Goal: Navigation & Orientation: Find specific page/section

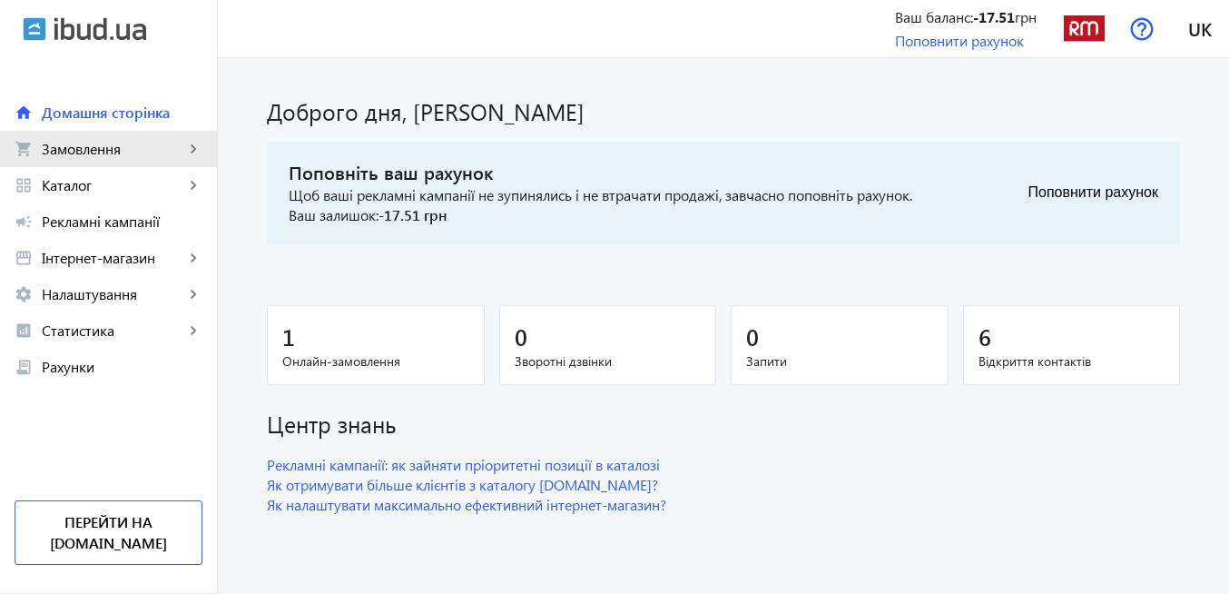
click at [108, 147] on span "Замовлення" at bounding box center [113, 149] width 143 height 18
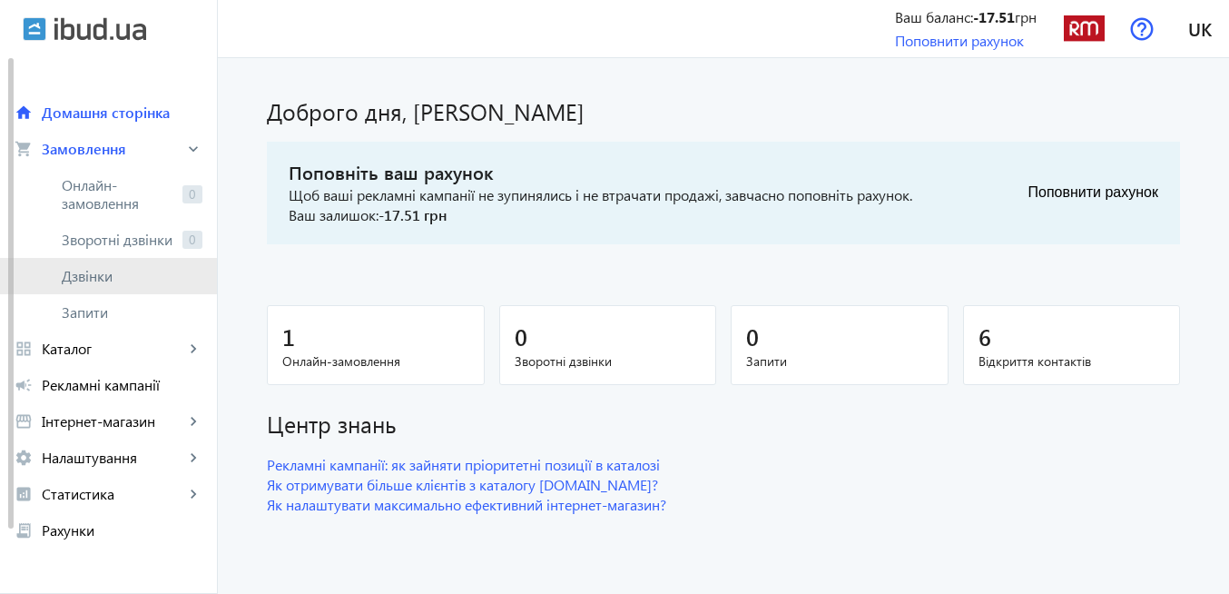
click at [108, 275] on span "Дзвінки" at bounding box center [132, 276] width 141 height 18
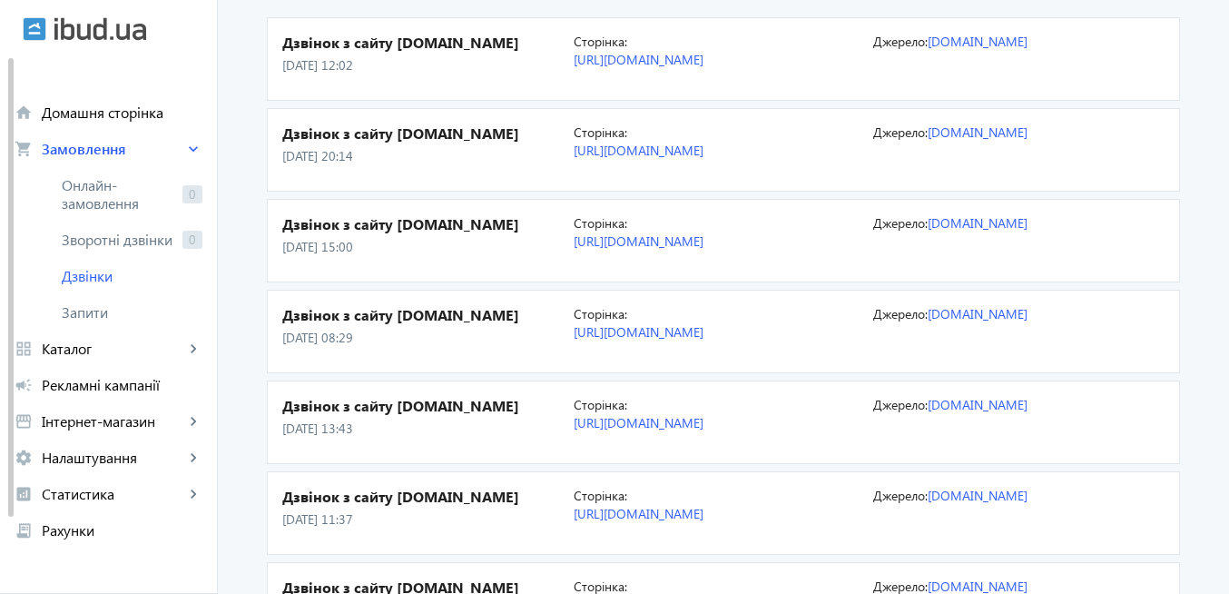
scroll to position [218, 0]
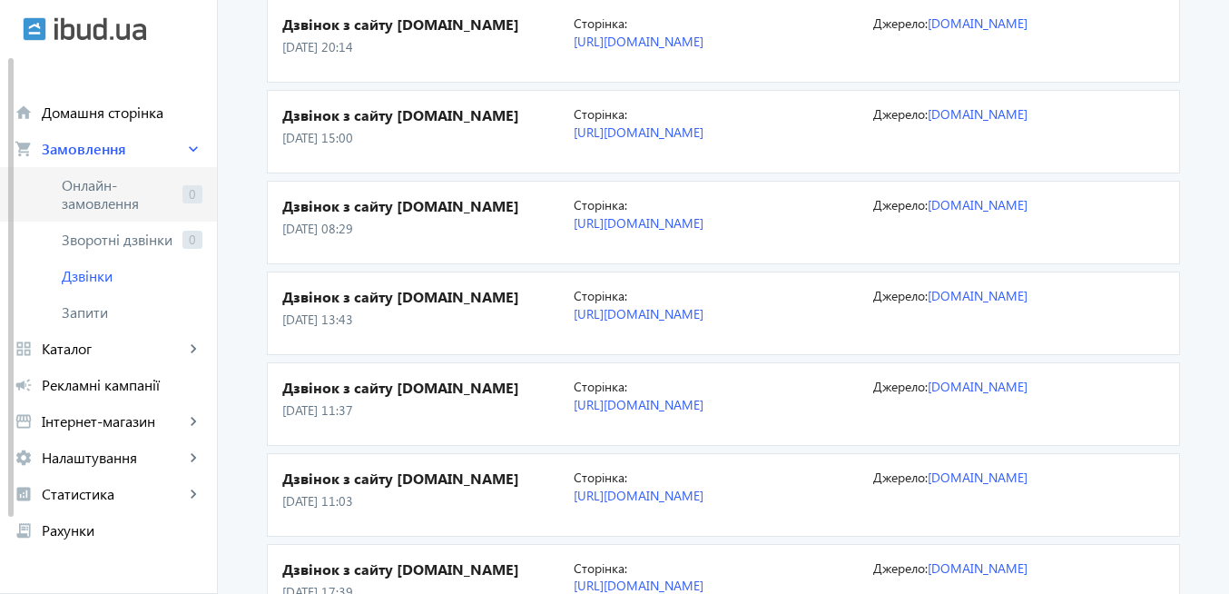
click at [106, 196] on span "Онлайн-замовлення" at bounding box center [118, 194] width 113 height 36
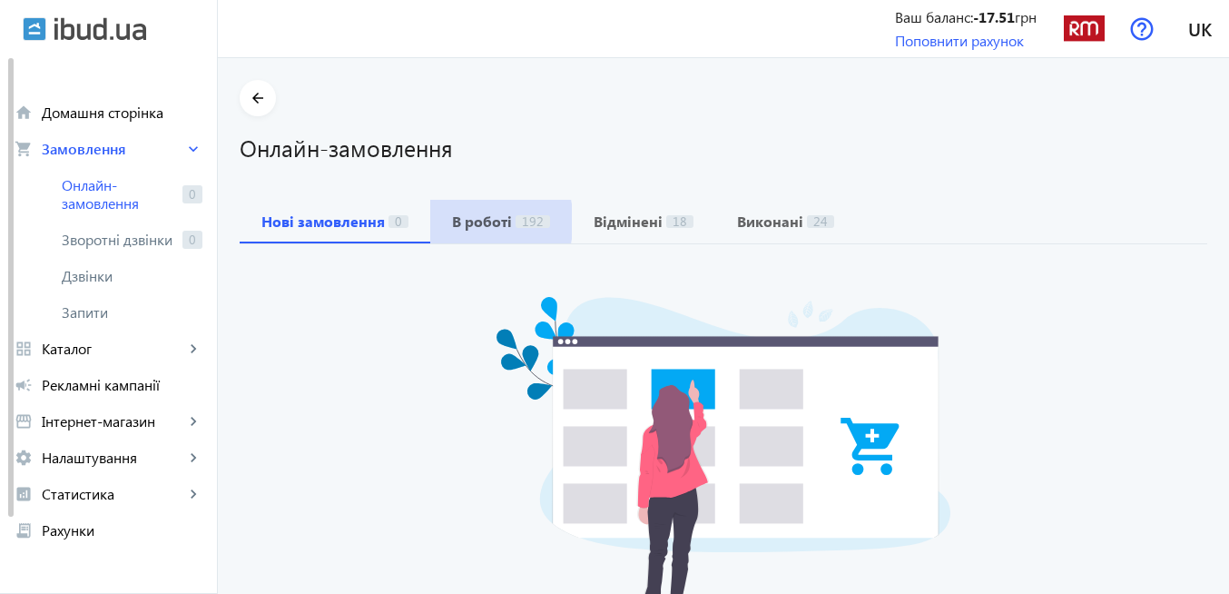
click at [479, 221] on b "В роботі" at bounding box center [482, 221] width 60 height 15
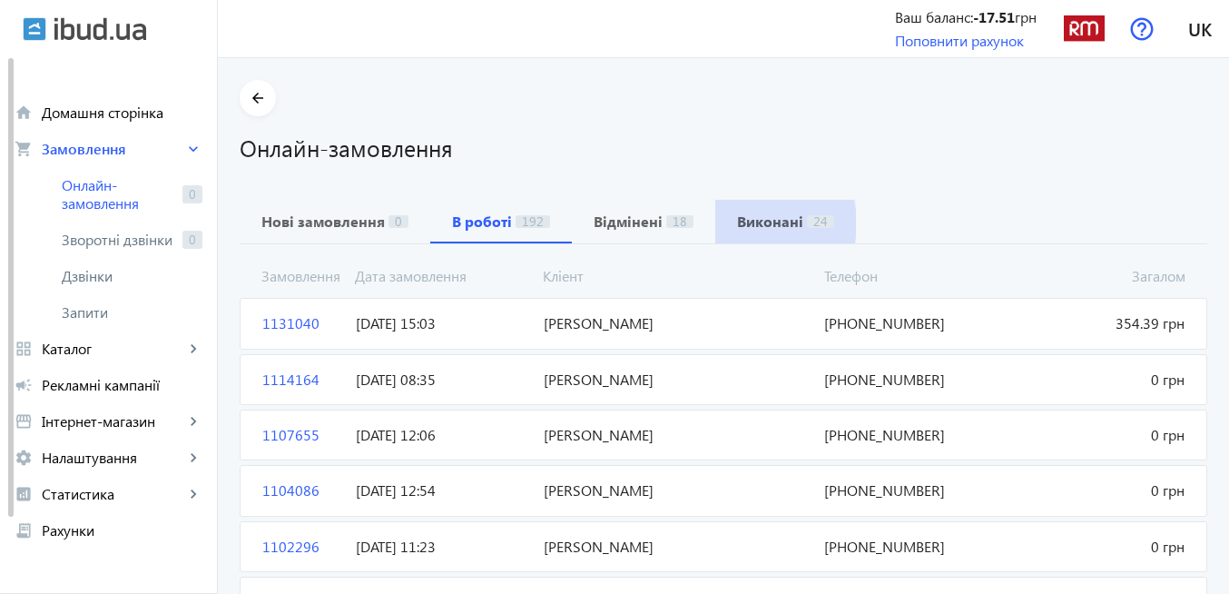
click at [743, 223] on b "Виконані" at bounding box center [770, 221] width 66 height 15
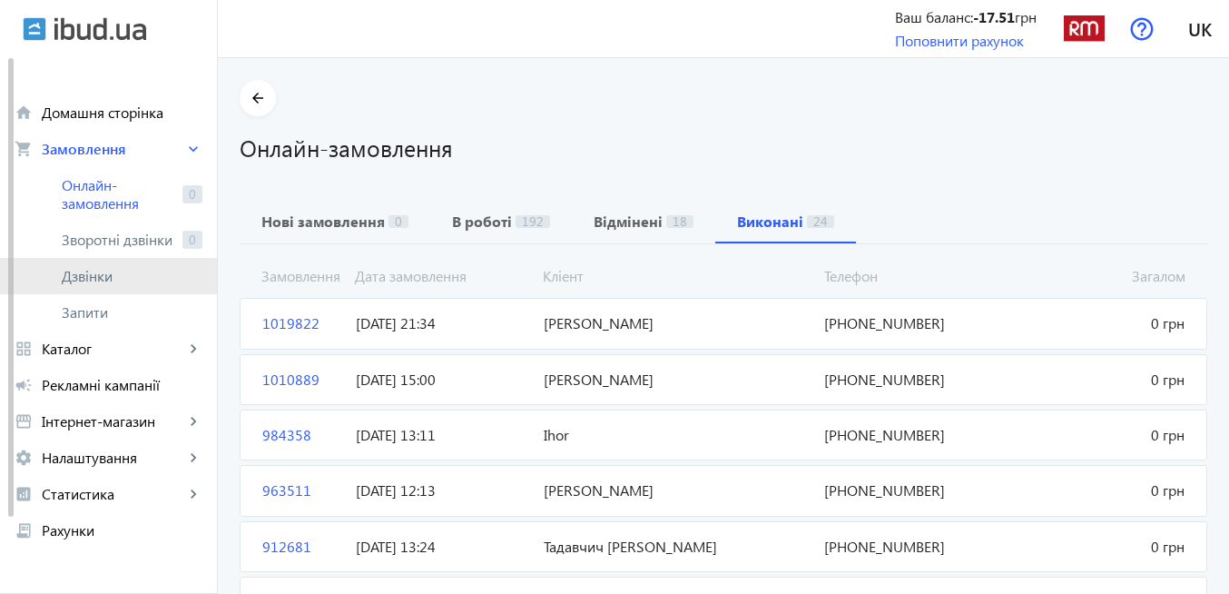
click at [142, 281] on span "Дзвінки" at bounding box center [132, 276] width 141 height 18
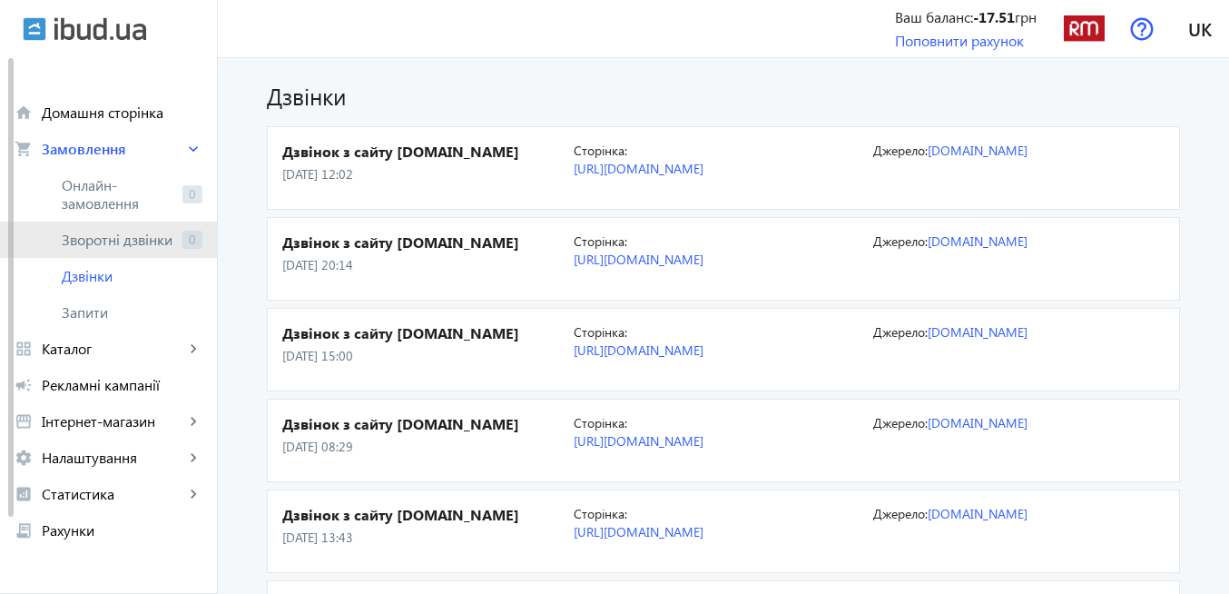
click at [116, 245] on span "Зворотні дзвінки" at bounding box center [118, 240] width 113 height 18
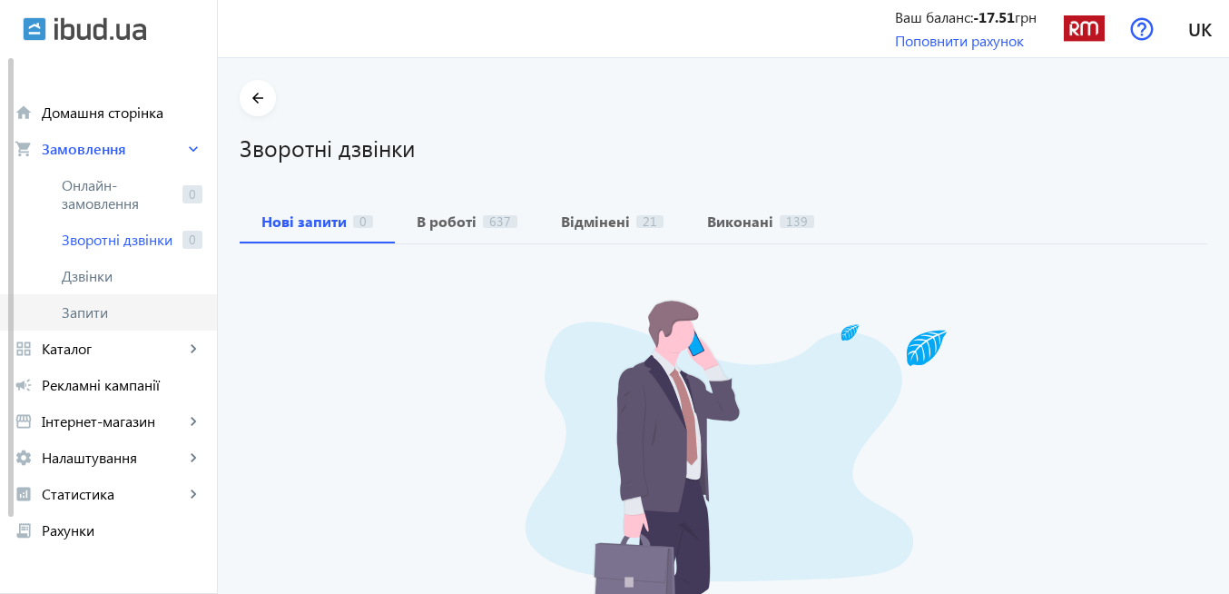
click at [108, 317] on span "Запити" at bounding box center [132, 312] width 141 height 18
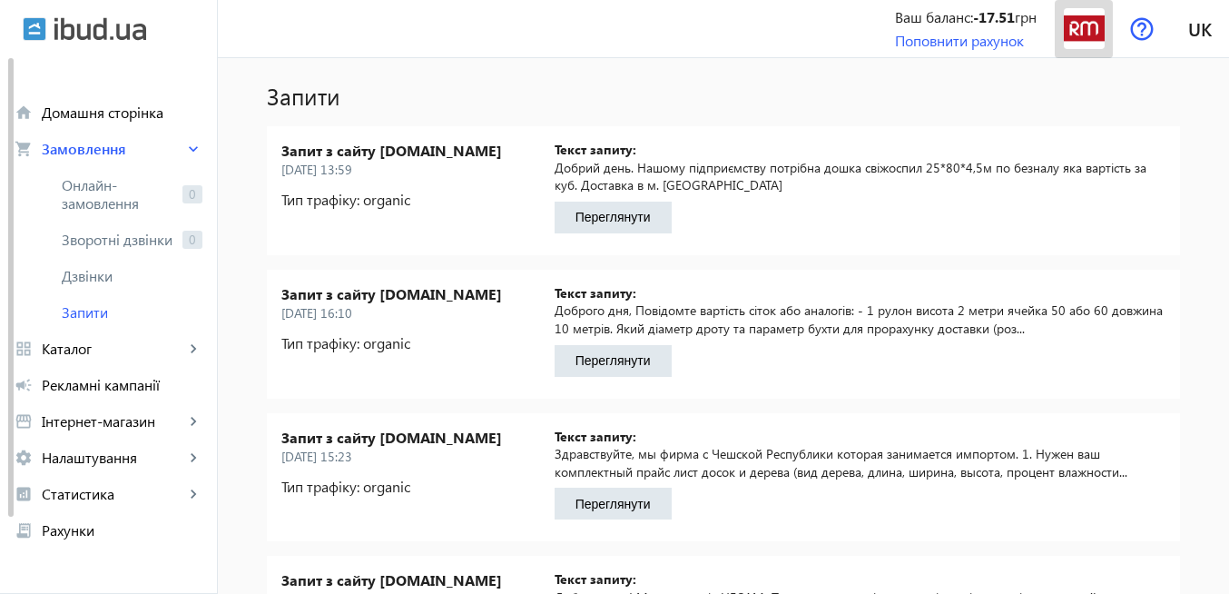
click at [1078, 22] on img at bounding box center [1084, 28] width 41 height 41
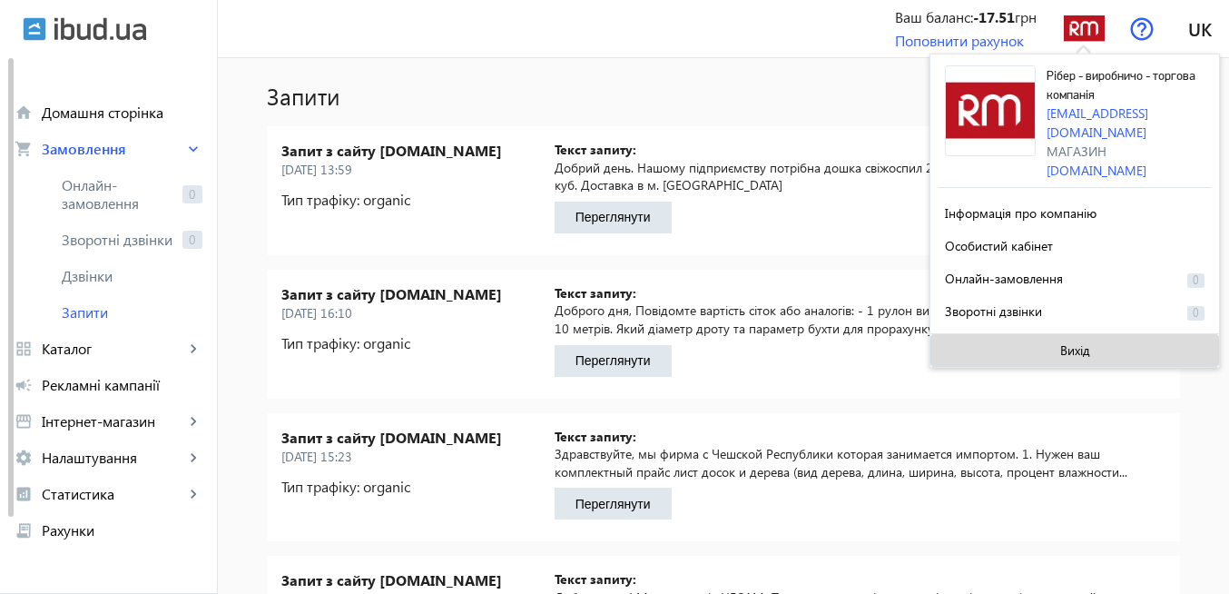
click at [1063, 343] on span "Вихід" at bounding box center [1075, 350] width 30 height 15
